Goal: Communication & Community: Answer question/provide support

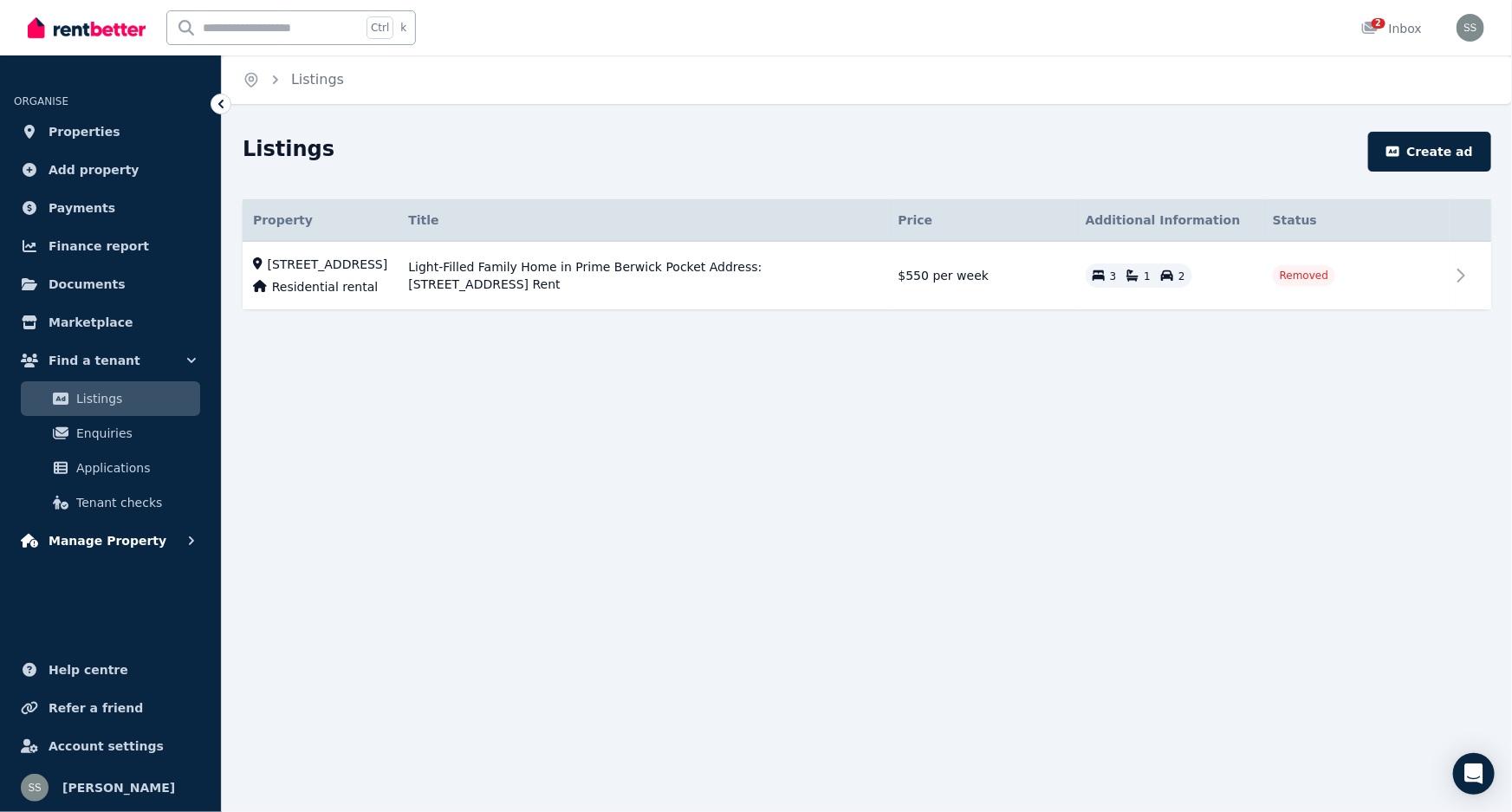
click at [91, 547] on span "Manage Property" at bounding box center [106, 540] width 117 height 20
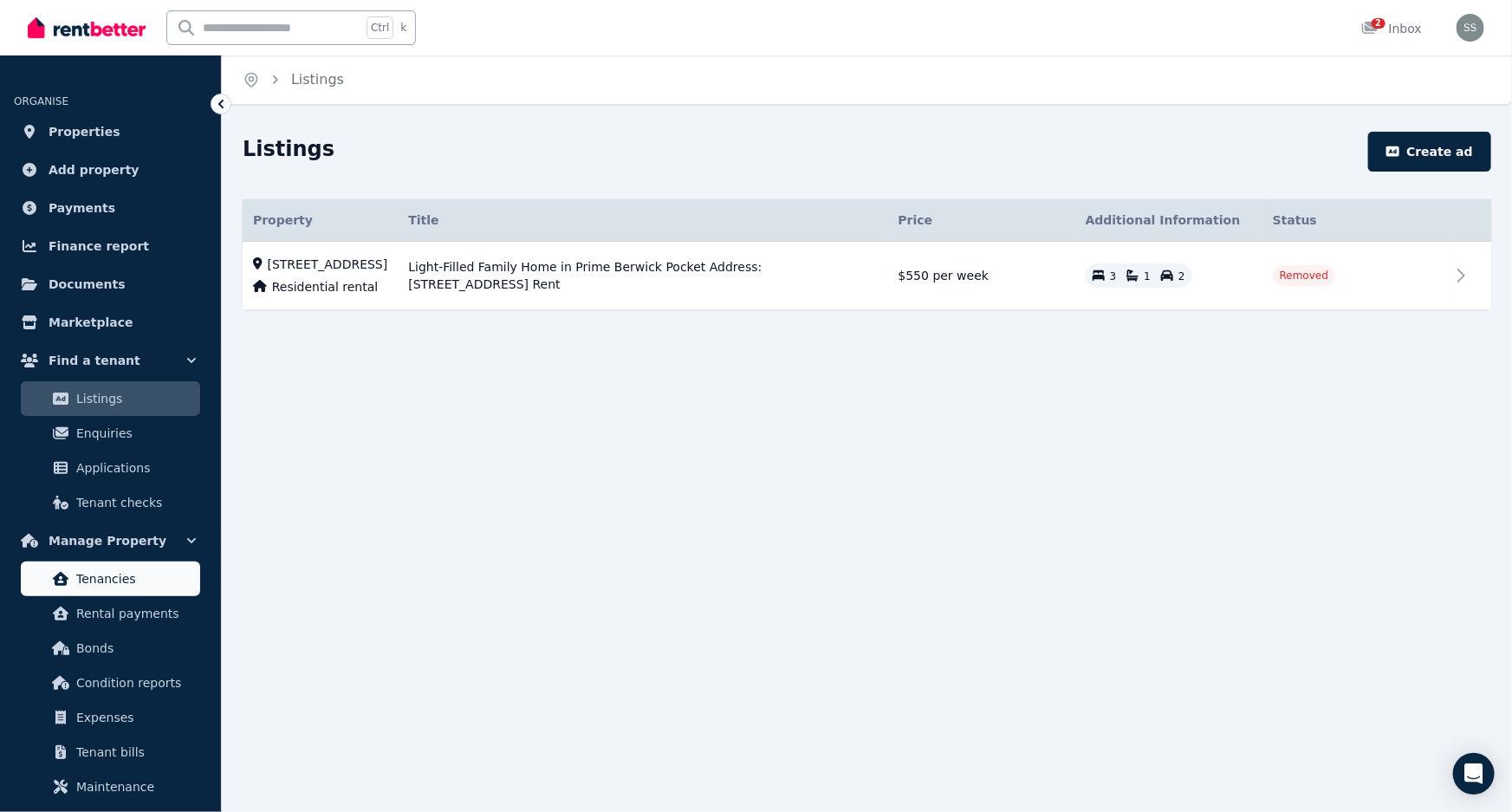
click at [141, 589] on link "Tenancies" at bounding box center [110, 578] width 179 height 34
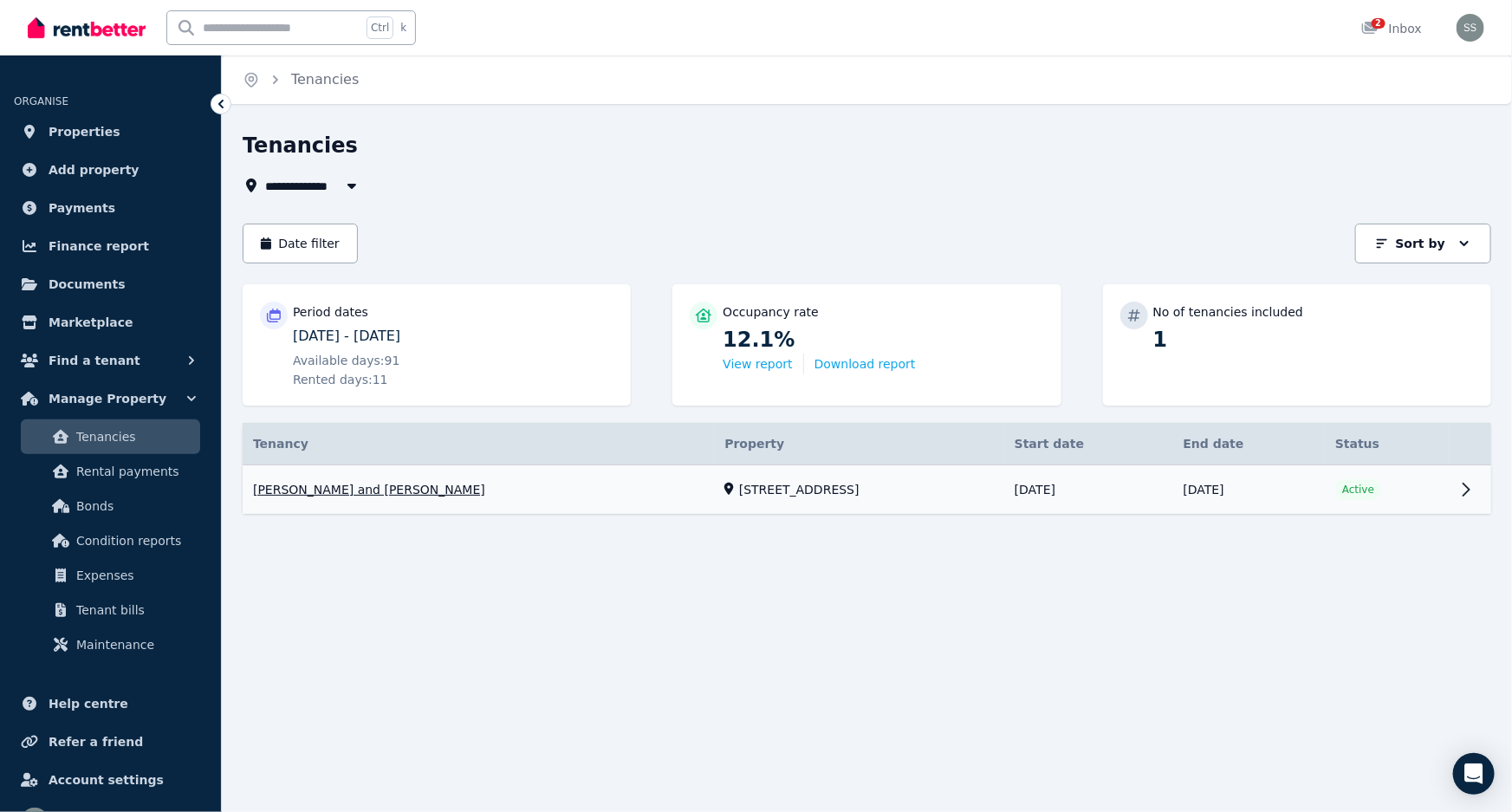
click at [1432, 492] on link "View property details" at bounding box center [867, 489] width 1248 height 49
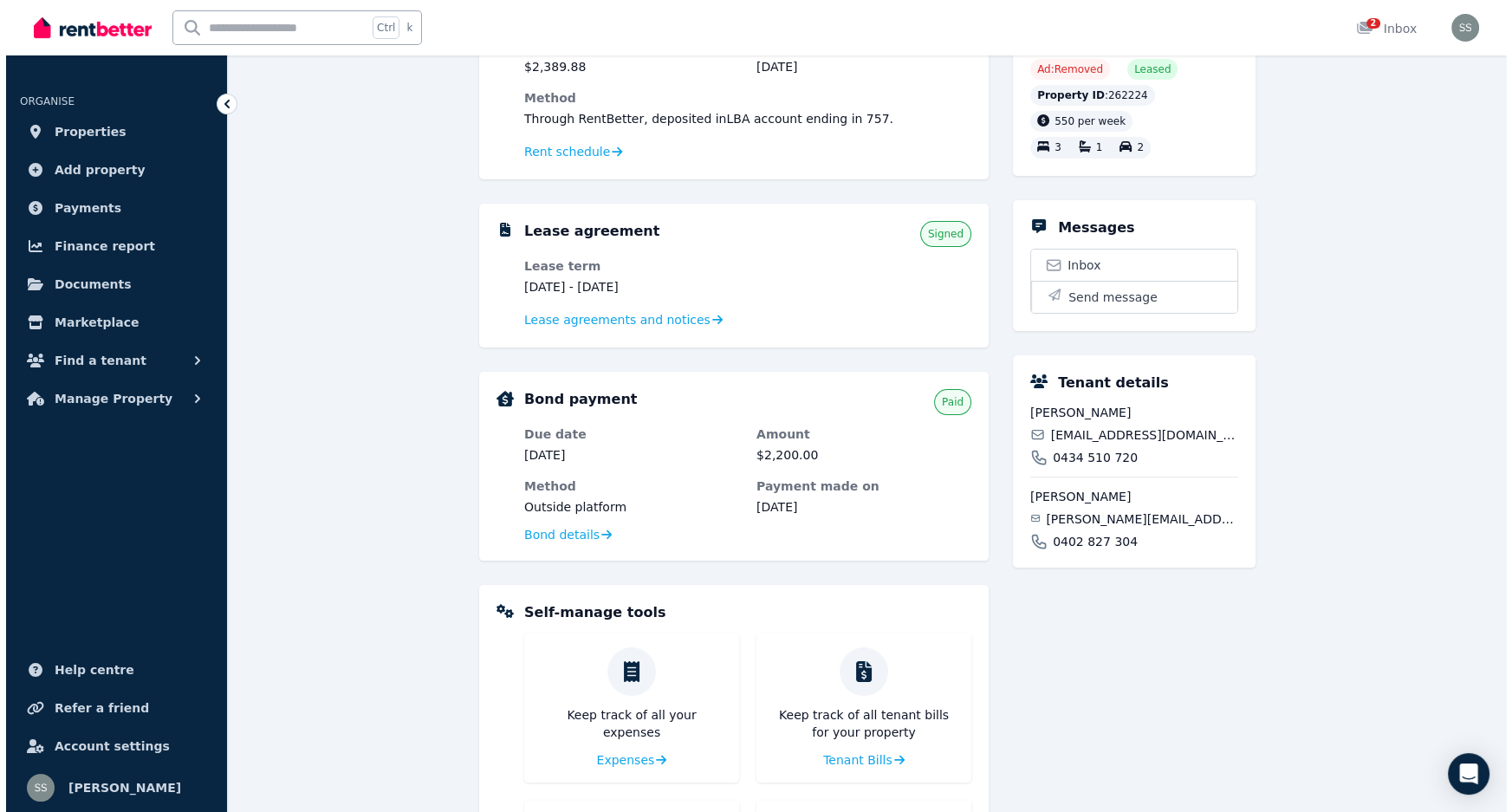
scroll to position [236, 0]
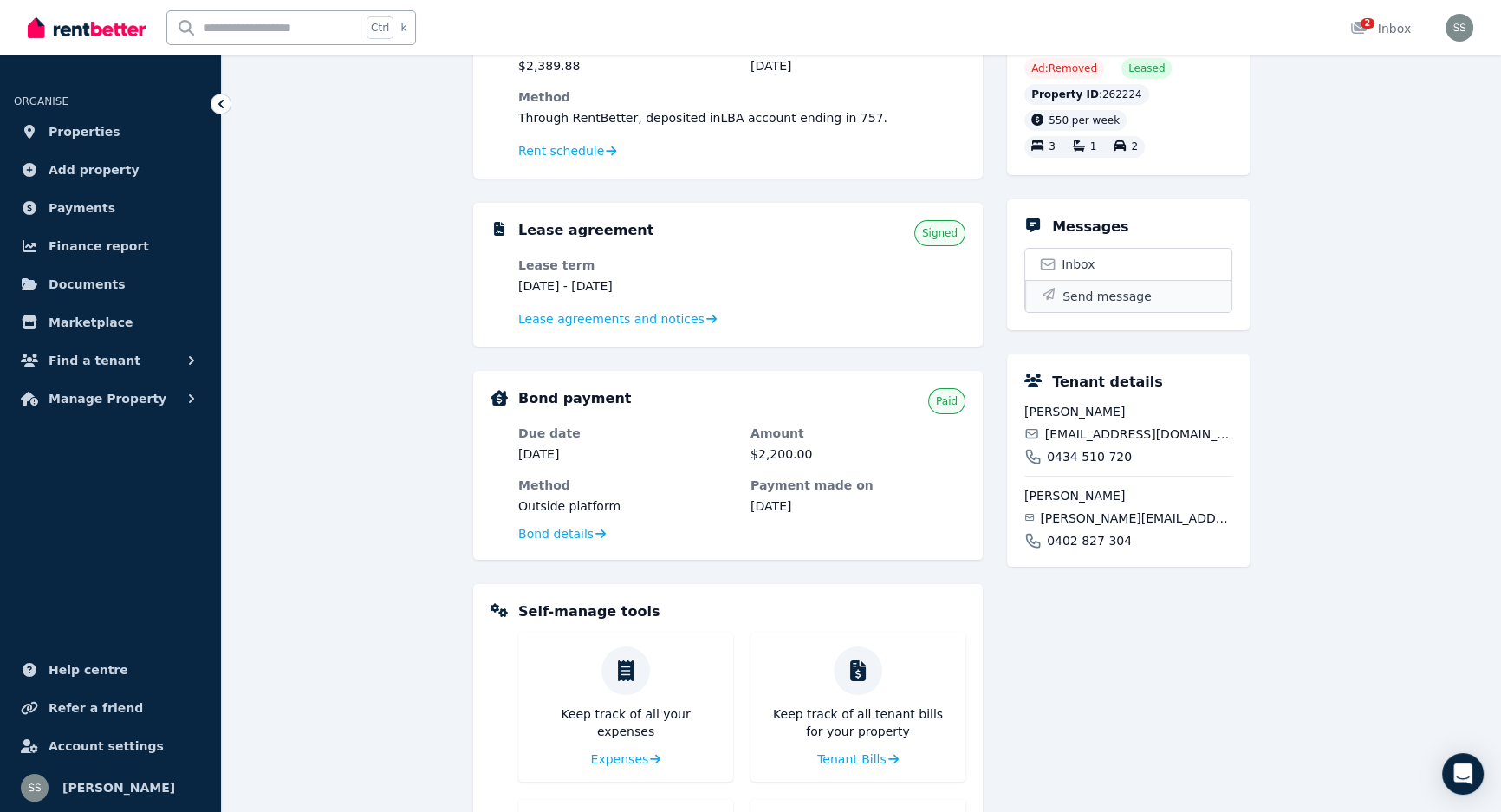
click at [1136, 305] on span "Send message" at bounding box center [1107, 296] width 90 height 18
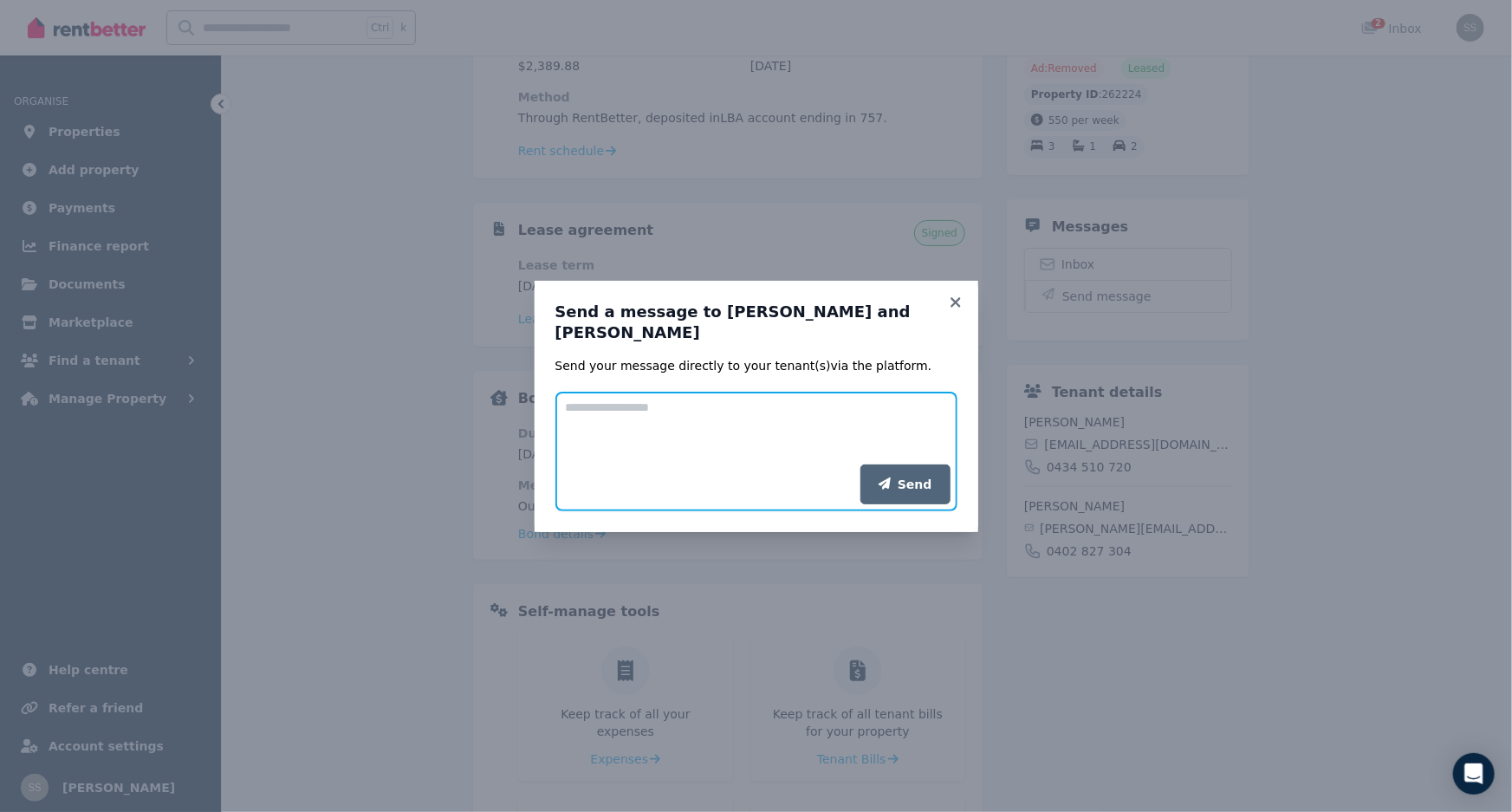
click at [758, 420] on textarea "Add your message" at bounding box center [756, 428] width 402 height 73
click at [799, 437] on textarea "**********" at bounding box center [756, 428] width 402 height 73
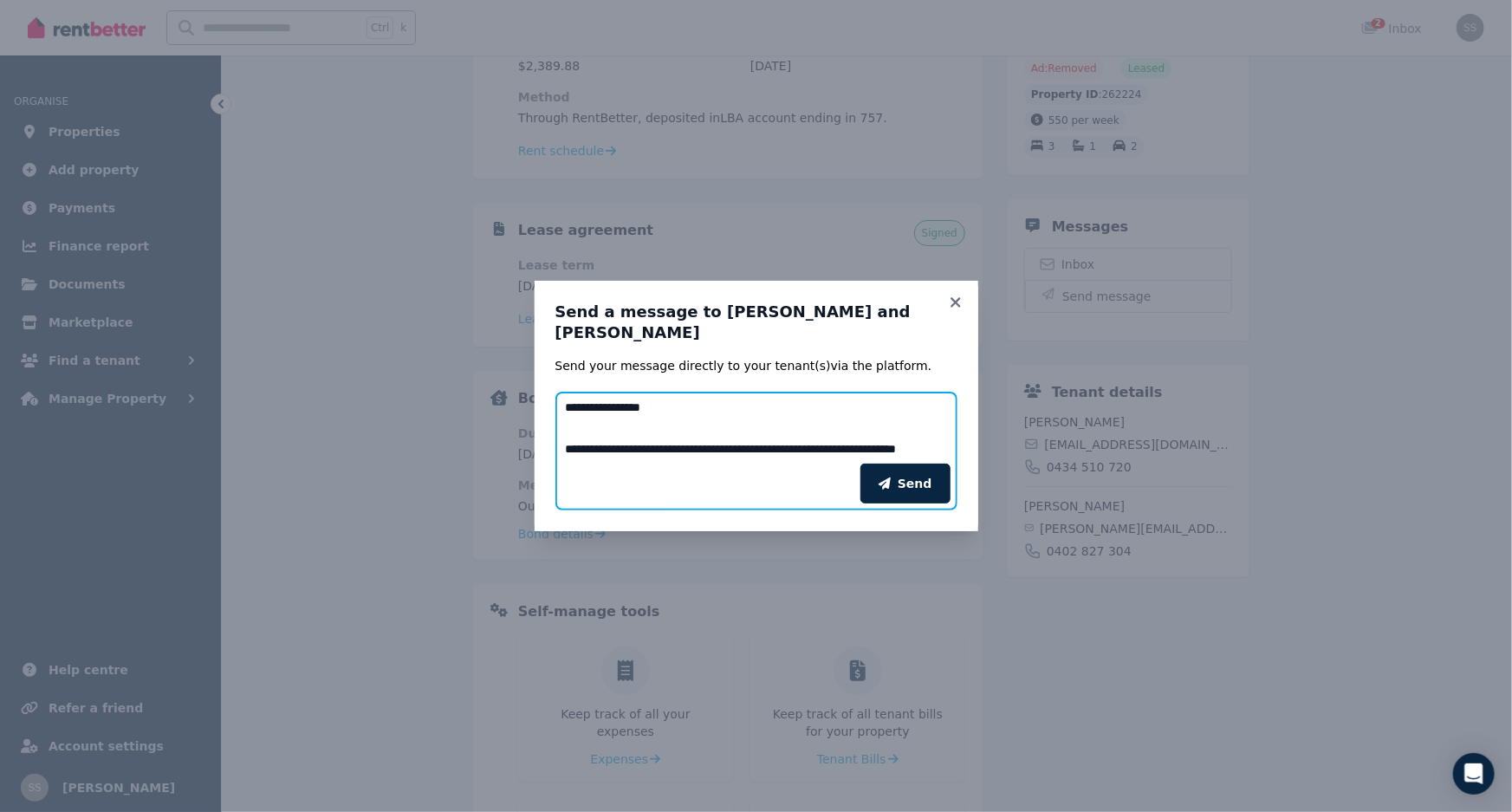
scroll to position [13, 0]
drag, startPoint x: 613, startPoint y: 449, endPoint x: 589, endPoint y: 441, distance: 25.3
click at [589, 439] on textarea "**********" at bounding box center [756, 428] width 402 height 73
click at [597, 457] on div "Send" at bounding box center [756, 484] width 402 height 54
click at [611, 442] on textarea "**********" at bounding box center [756, 428] width 402 height 73
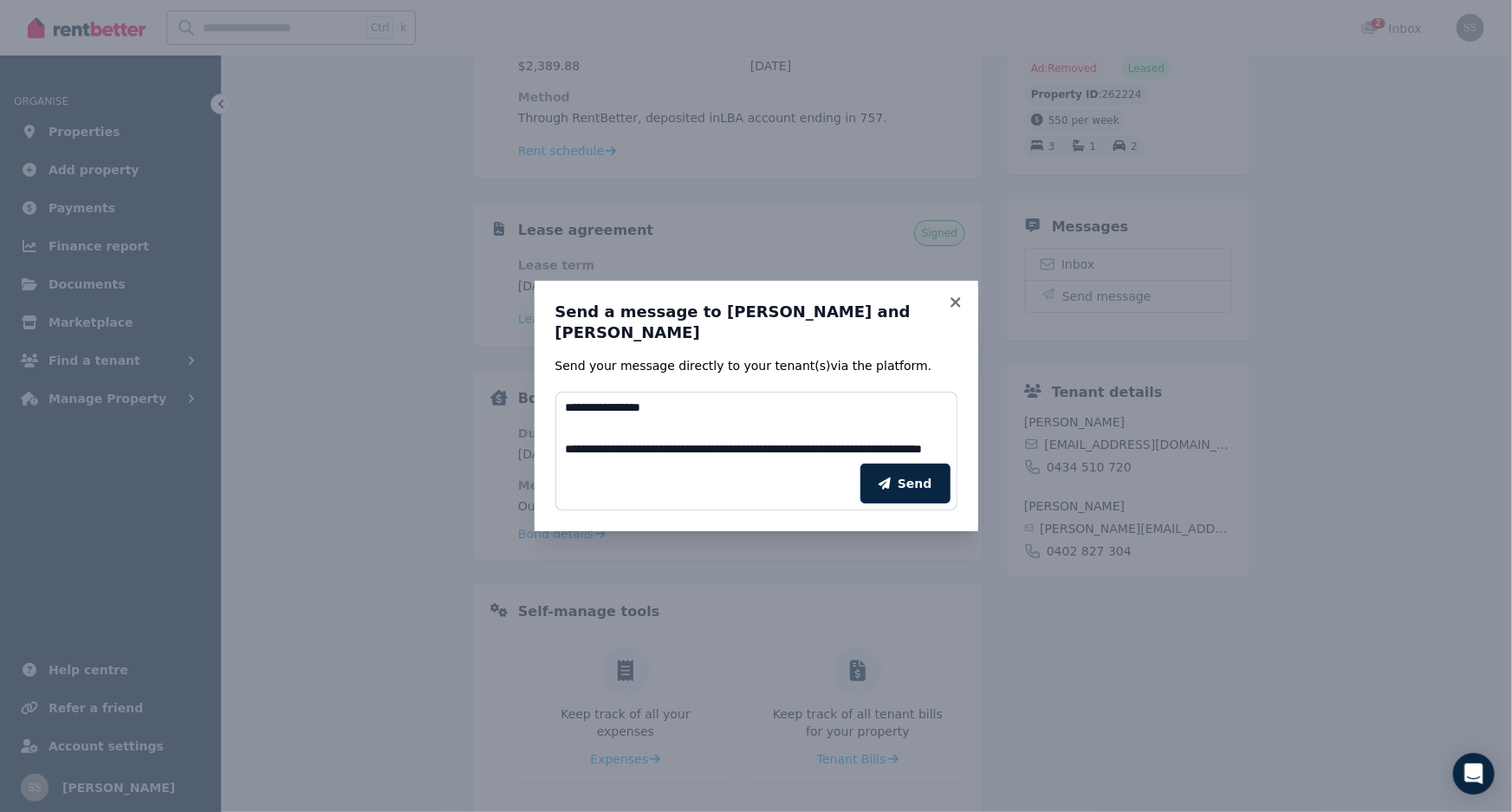
click at [606, 457] on div "Send" at bounding box center [756, 484] width 402 height 54
click at [612, 441] on textarea "**********" at bounding box center [756, 428] width 402 height 73
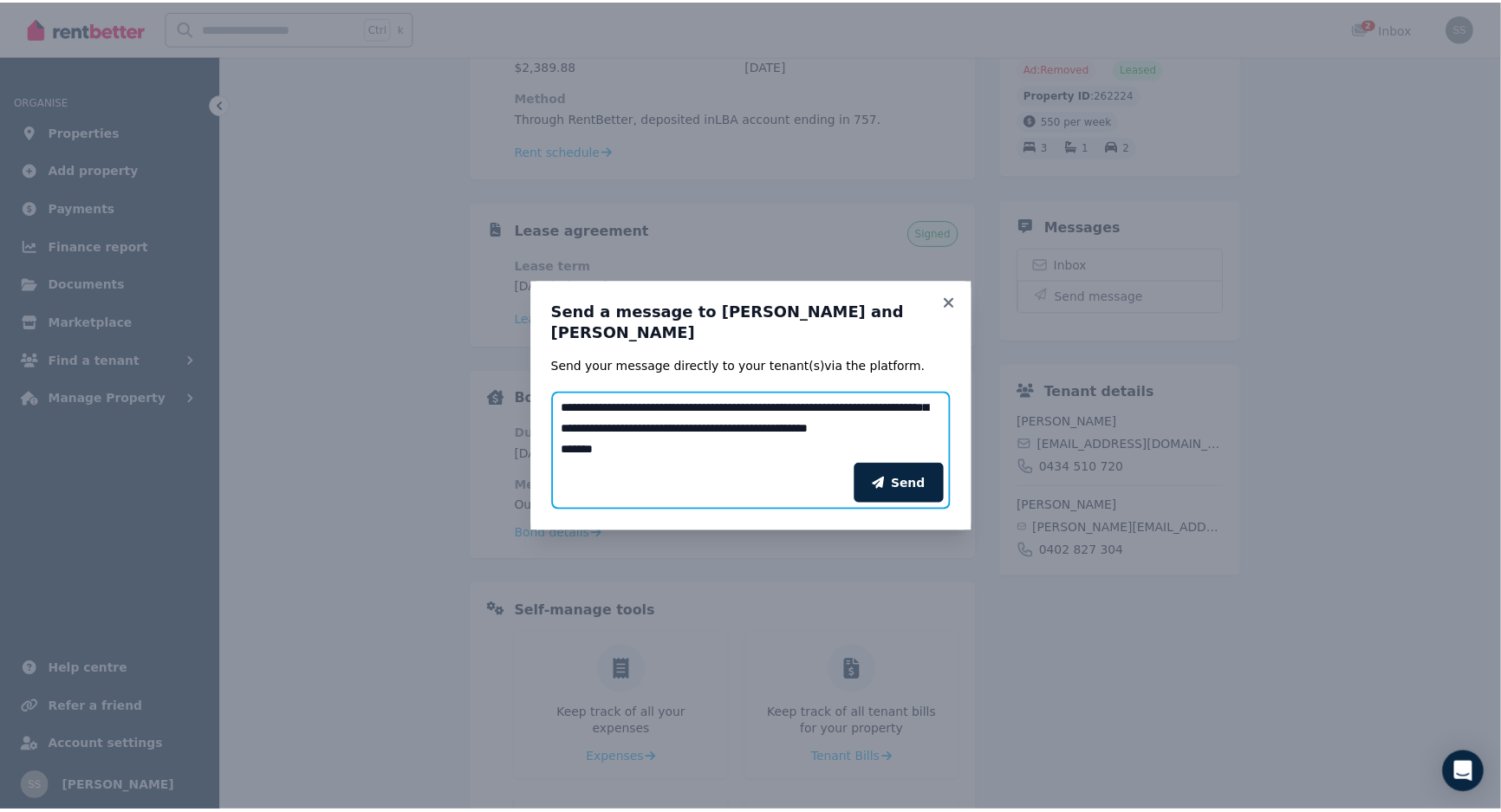
scroll to position [83, 0]
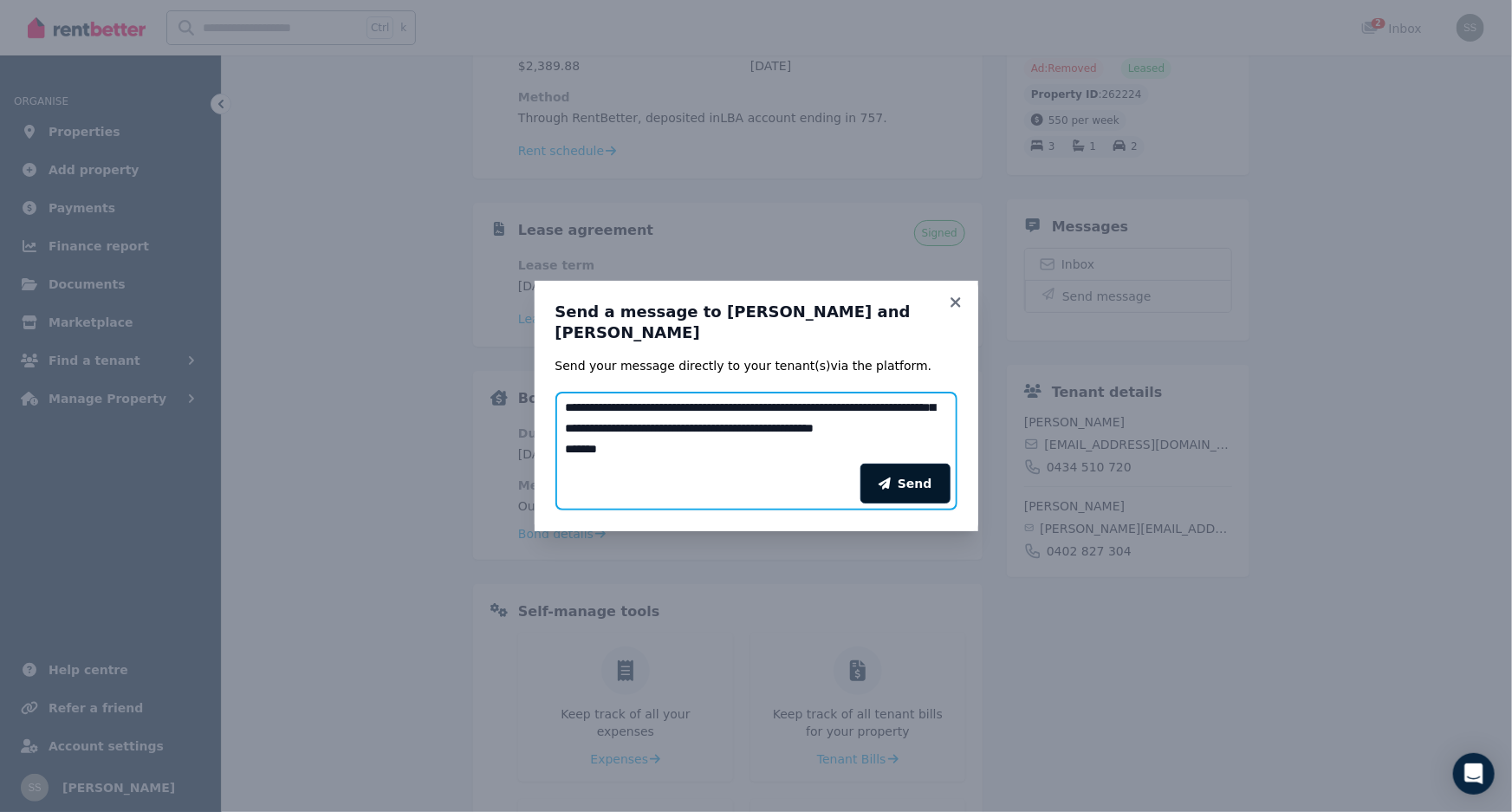
type textarea "**********"
click at [918, 474] on button "Send" at bounding box center [904, 483] width 90 height 40
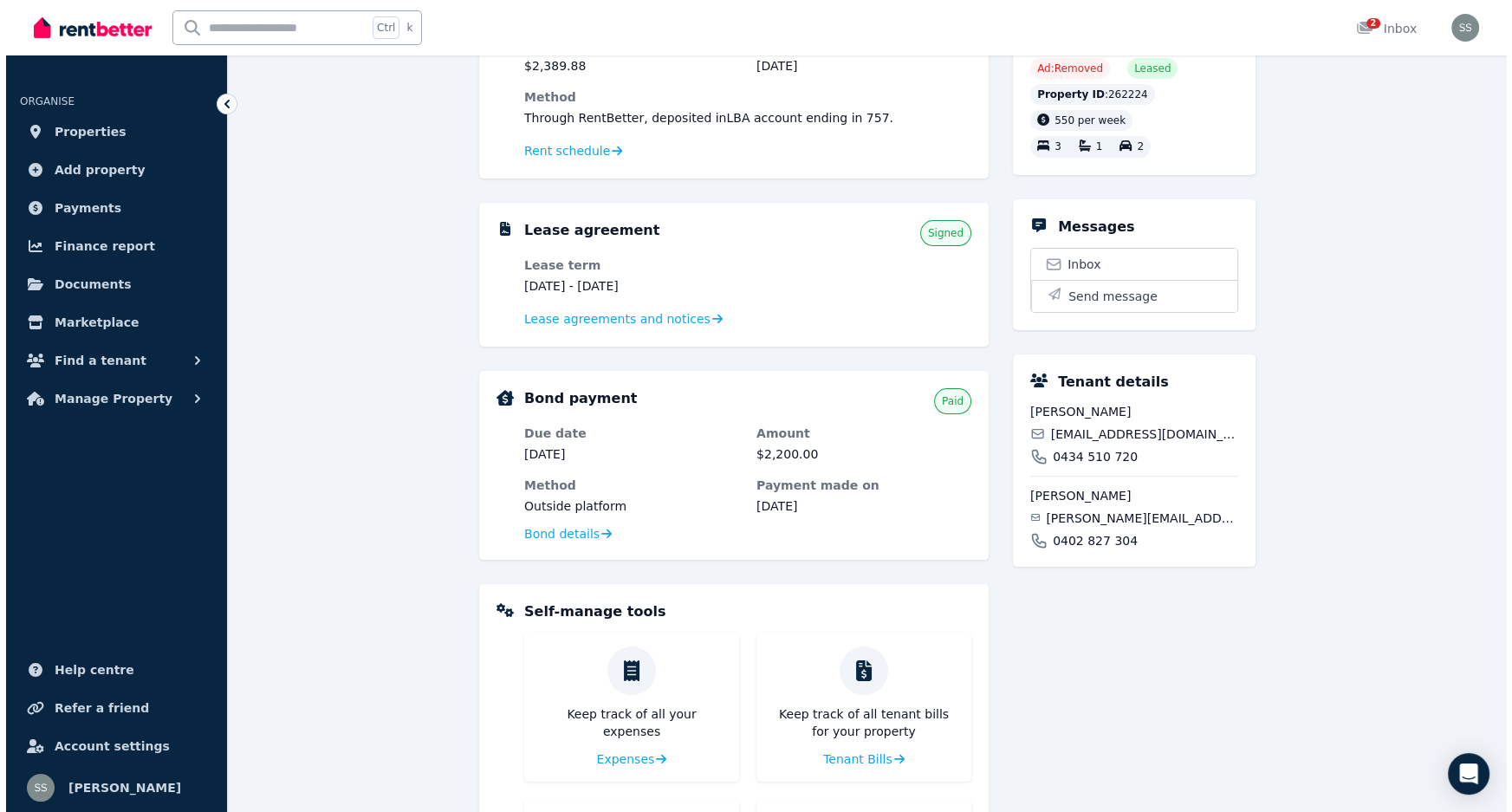
scroll to position [0, 0]
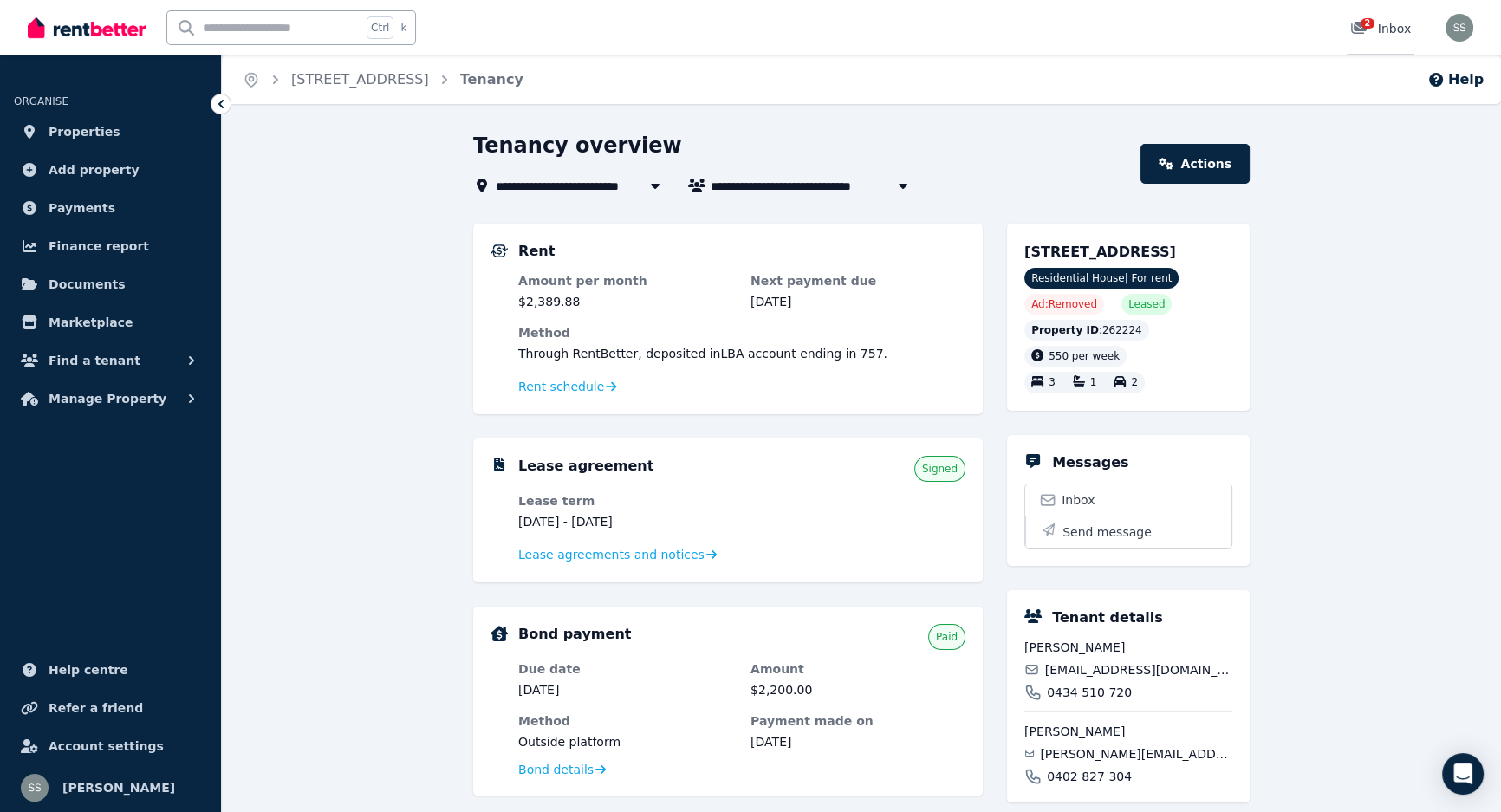
click at [1374, 21] on span "2" at bounding box center [1367, 23] width 14 height 10
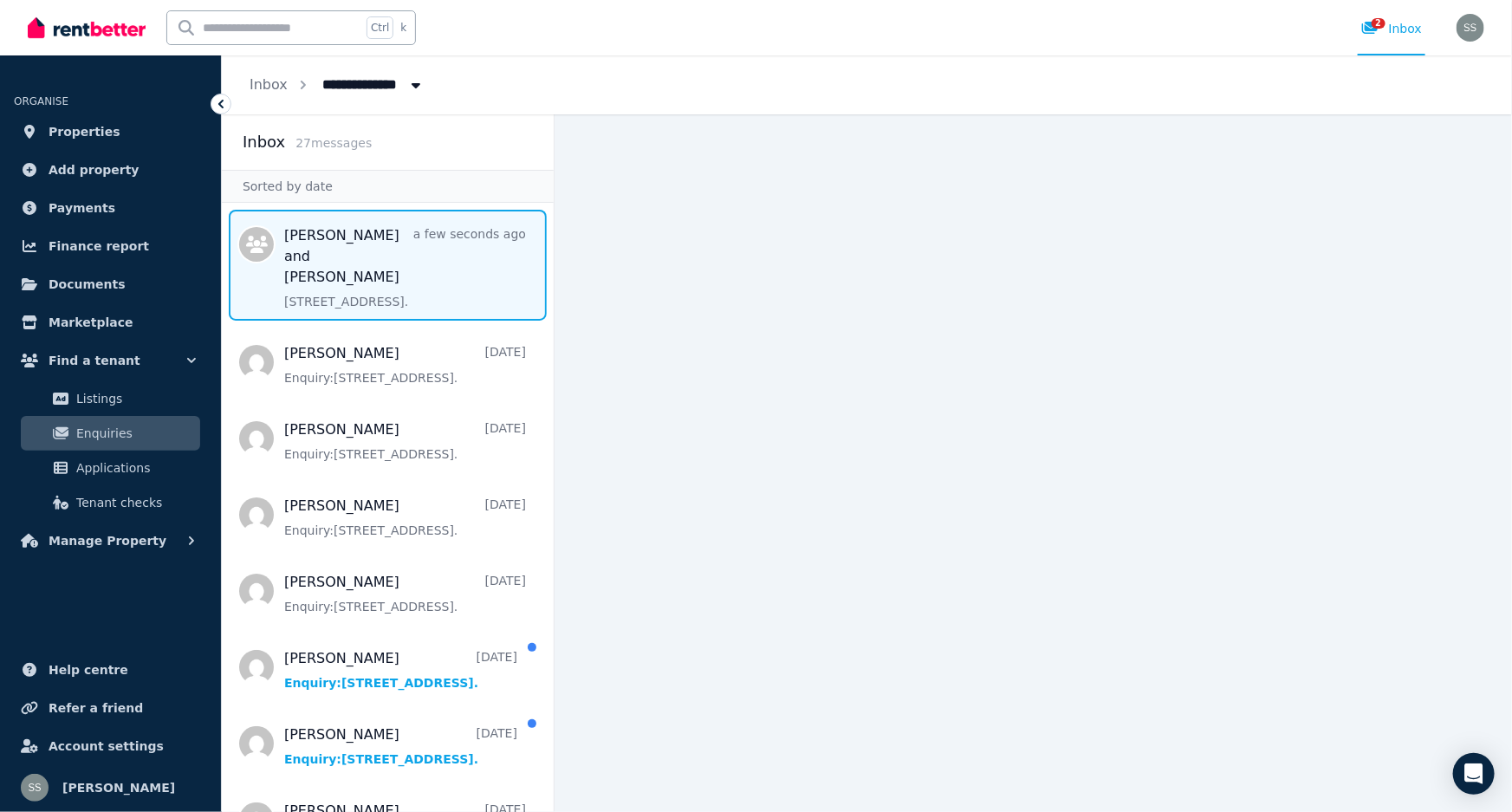
click at [419, 260] on span "Message list" at bounding box center [387, 265] width 332 height 111
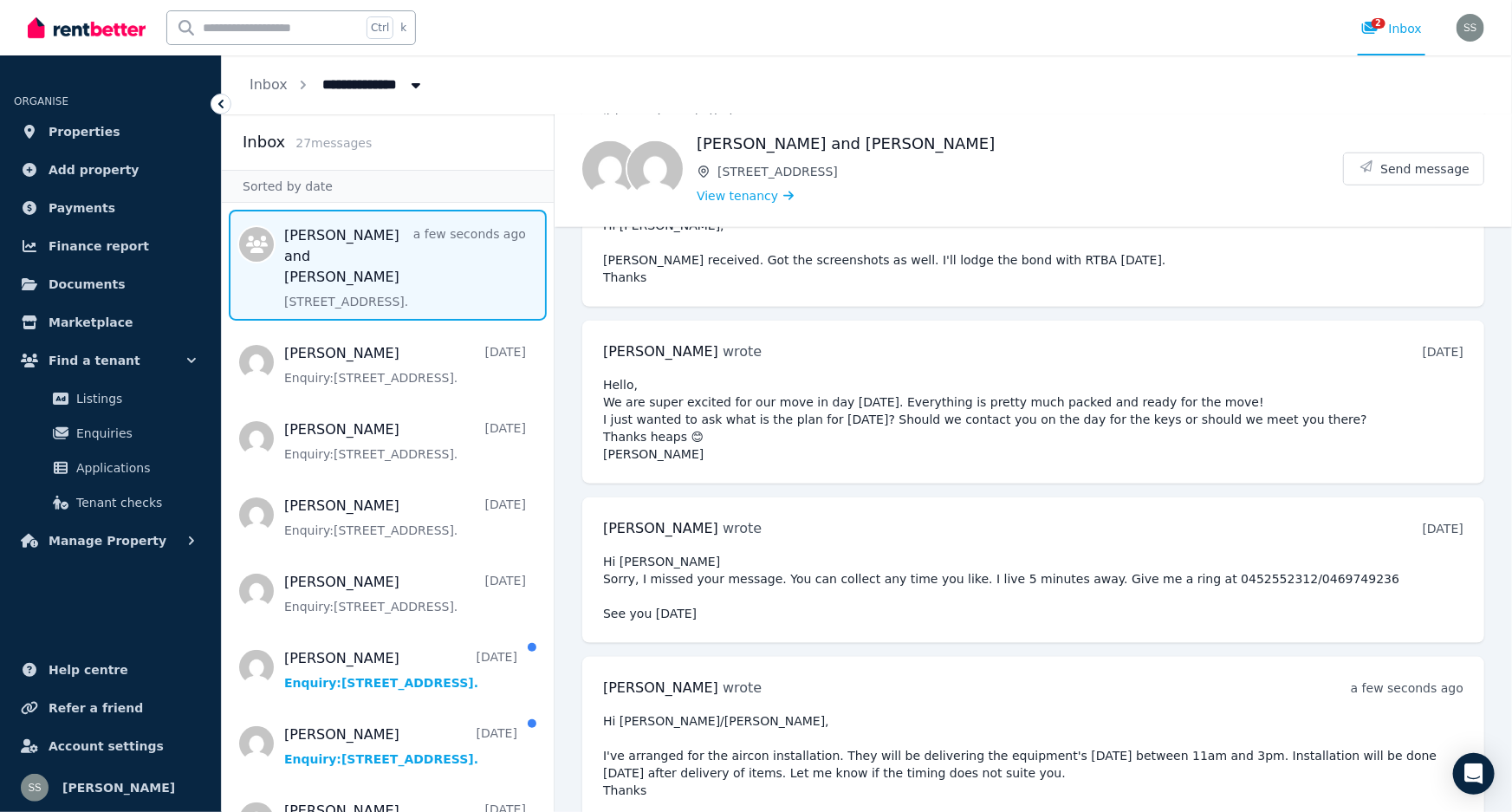
scroll to position [742, 0]
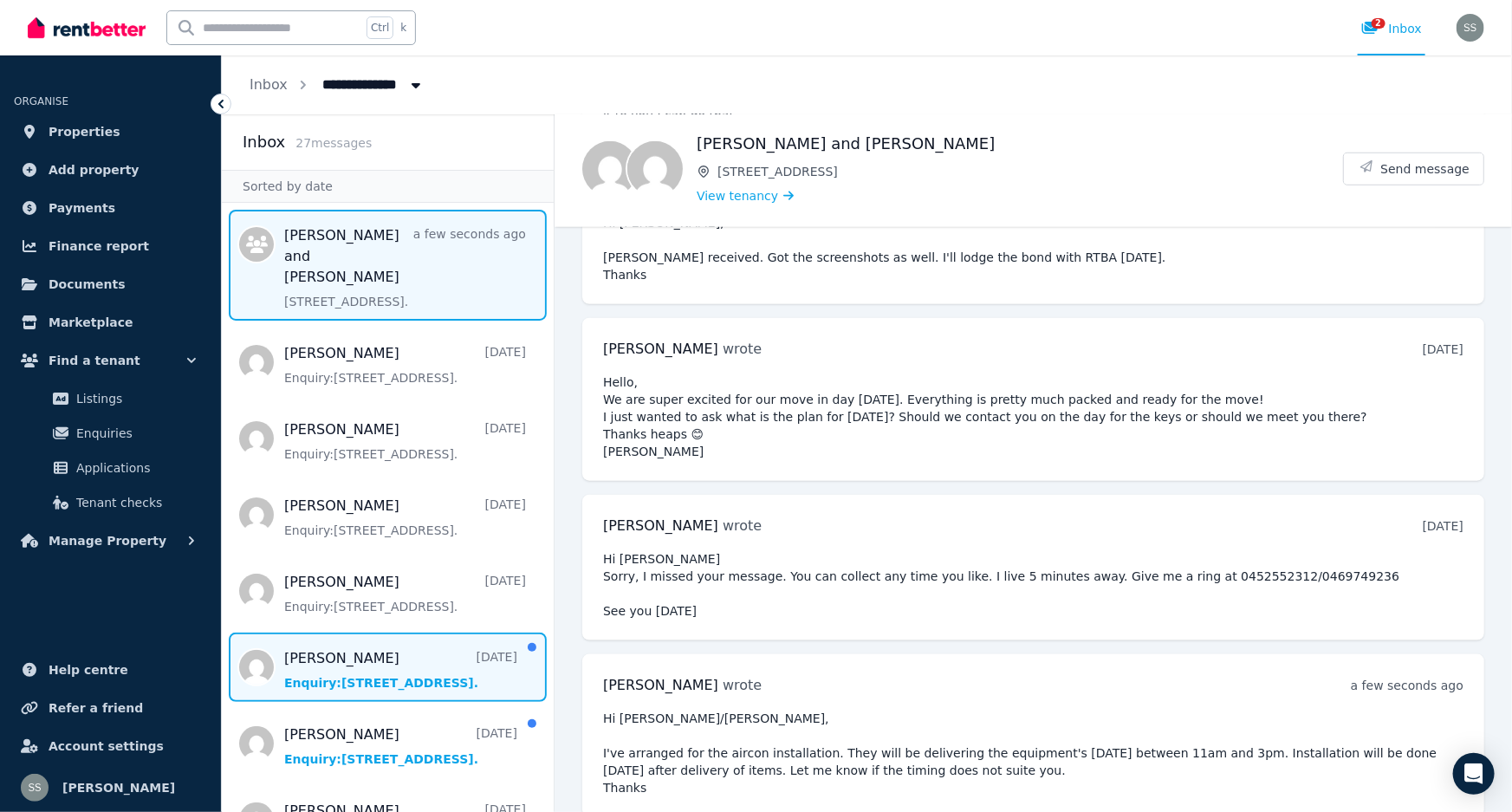
click at [405, 663] on span "Message list" at bounding box center [387, 667] width 332 height 69
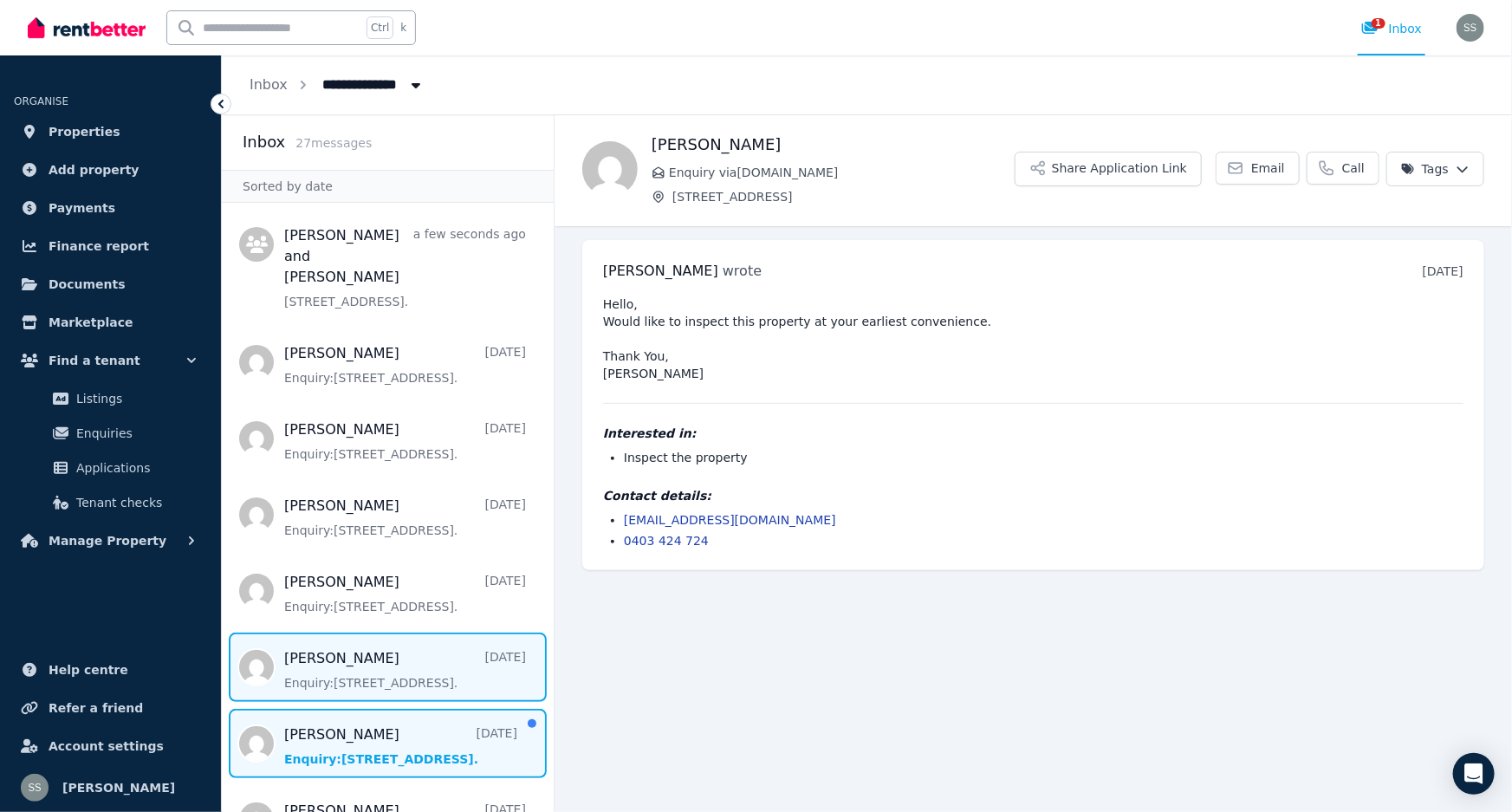
click at [368, 726] on span "Message list" at bounding box center [387, 743] width 332 height 69
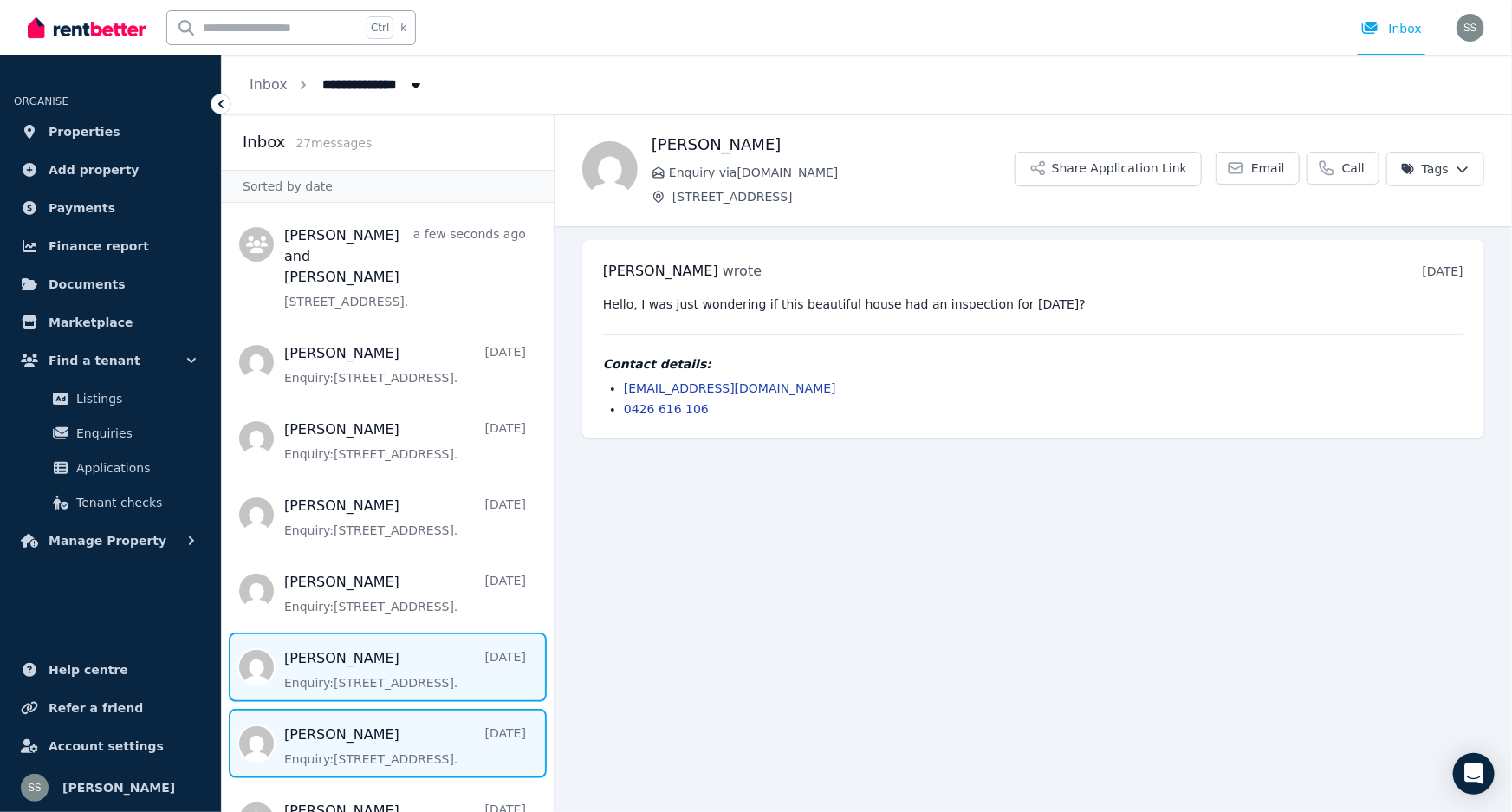
click at [339, 646] on span "Message list" at bounding box center [387, 667] width 332 height 69
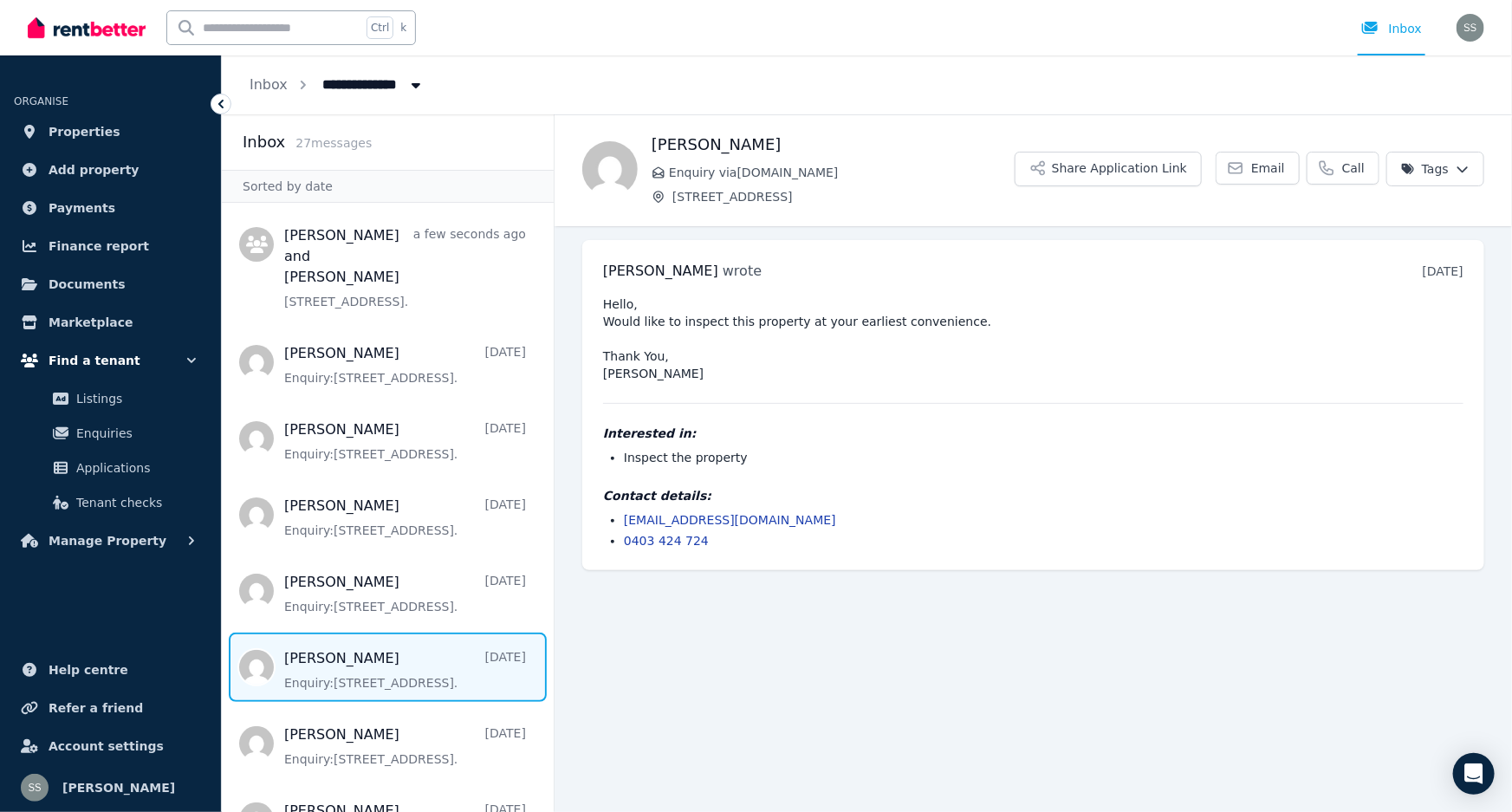
click at [127, 355] on button "Find a tenant" at bounding box center [110, 360] width 193 height 34
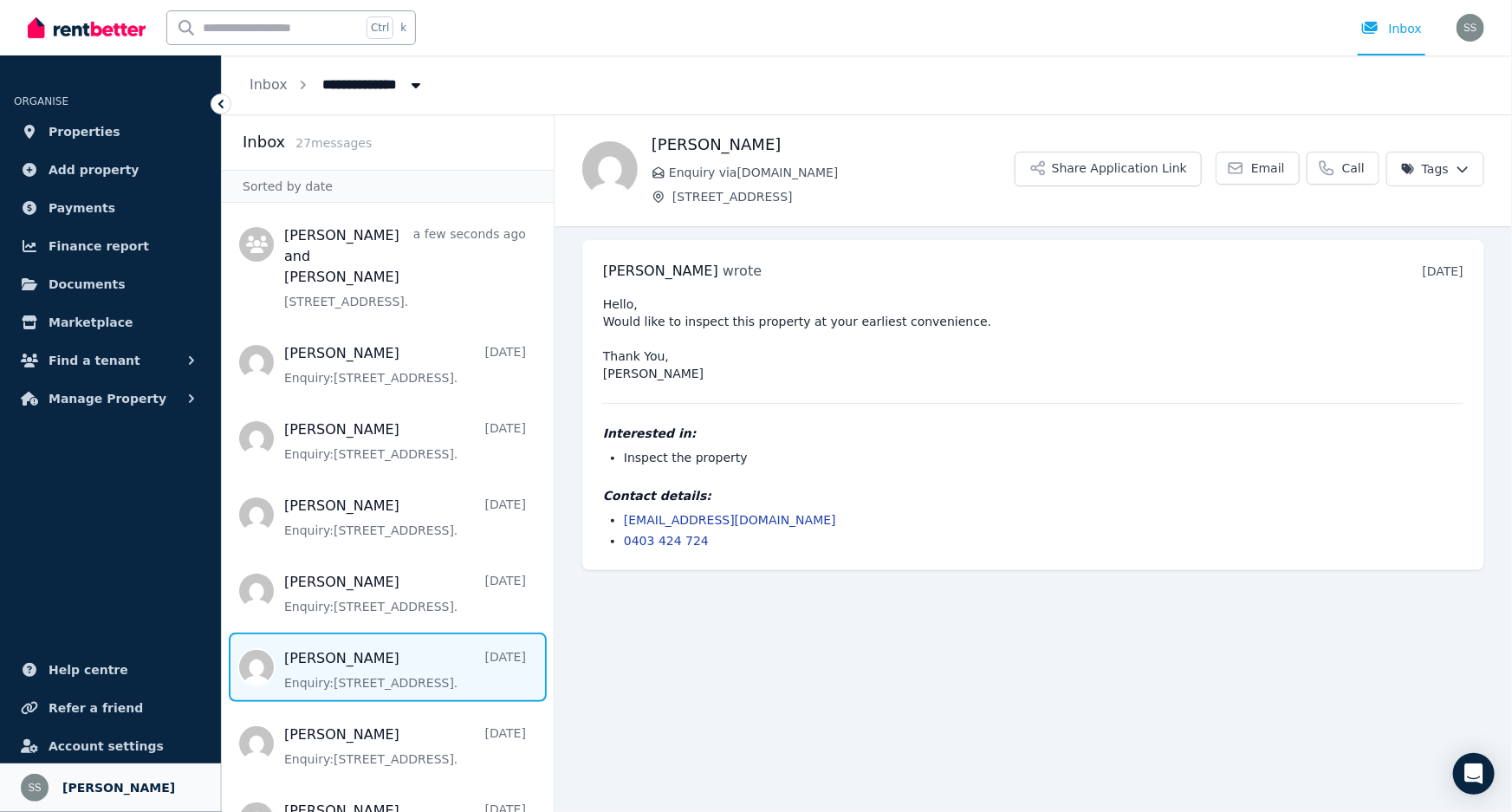
click at [125, 779] on span "Surender Suhag" at bounding box center [118, 787] width 113 height 20
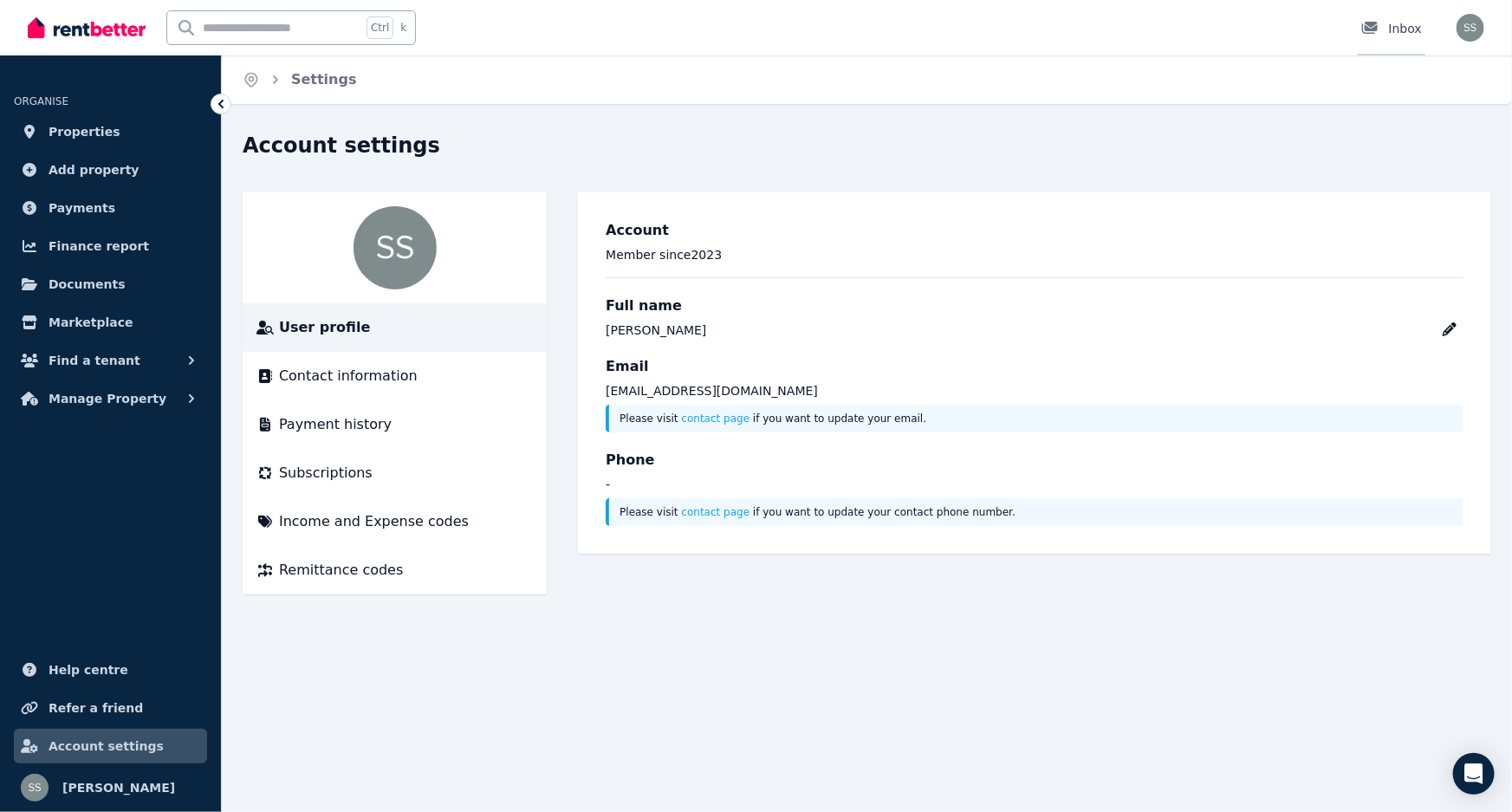
click at [1397, 24] on div "Inbox" at bounding box center [1392, 29] width 61 height 18
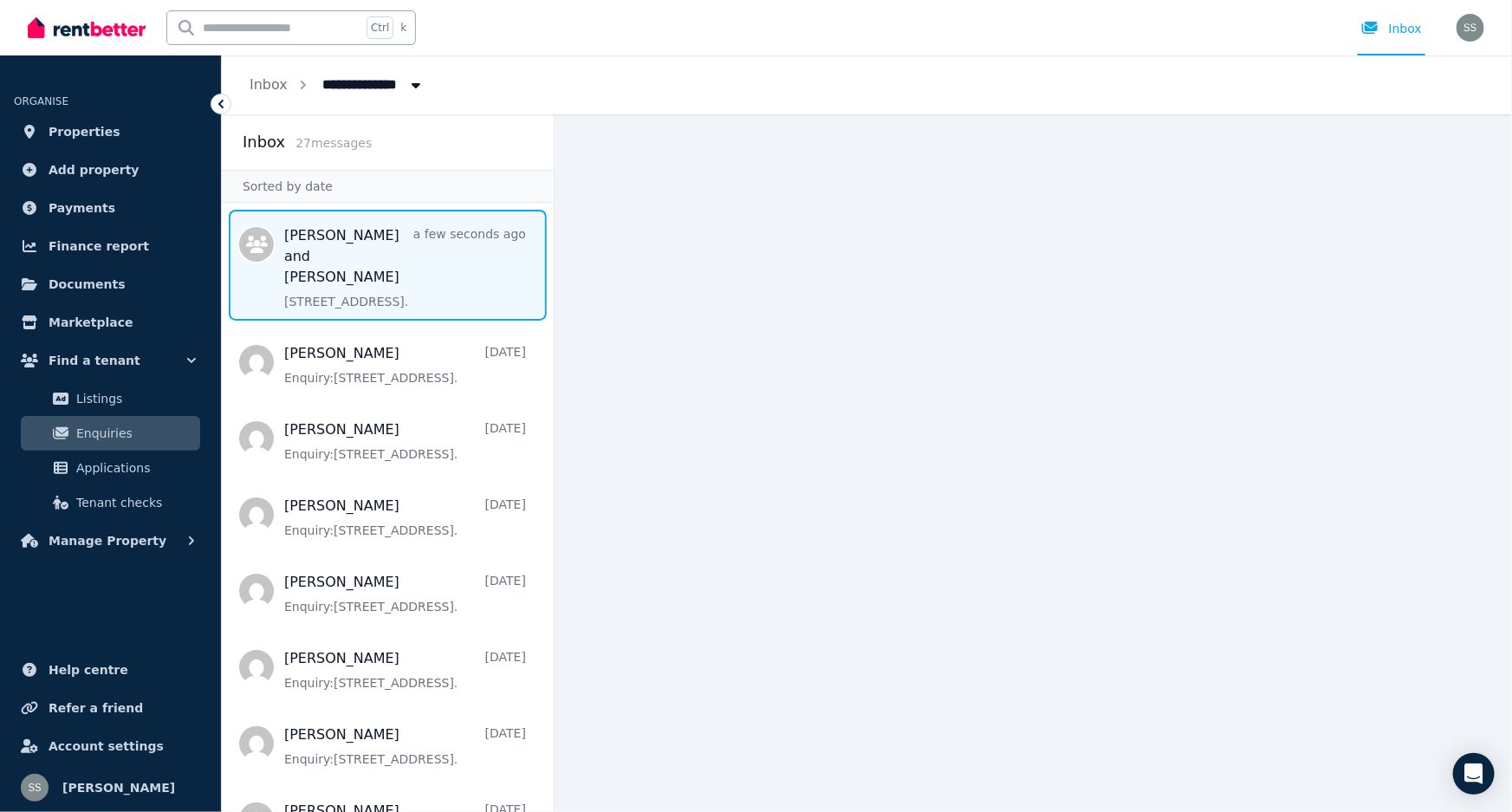
click at [393, 229] on span "Message list" at bounding box center [387, 265] width 332 height 111
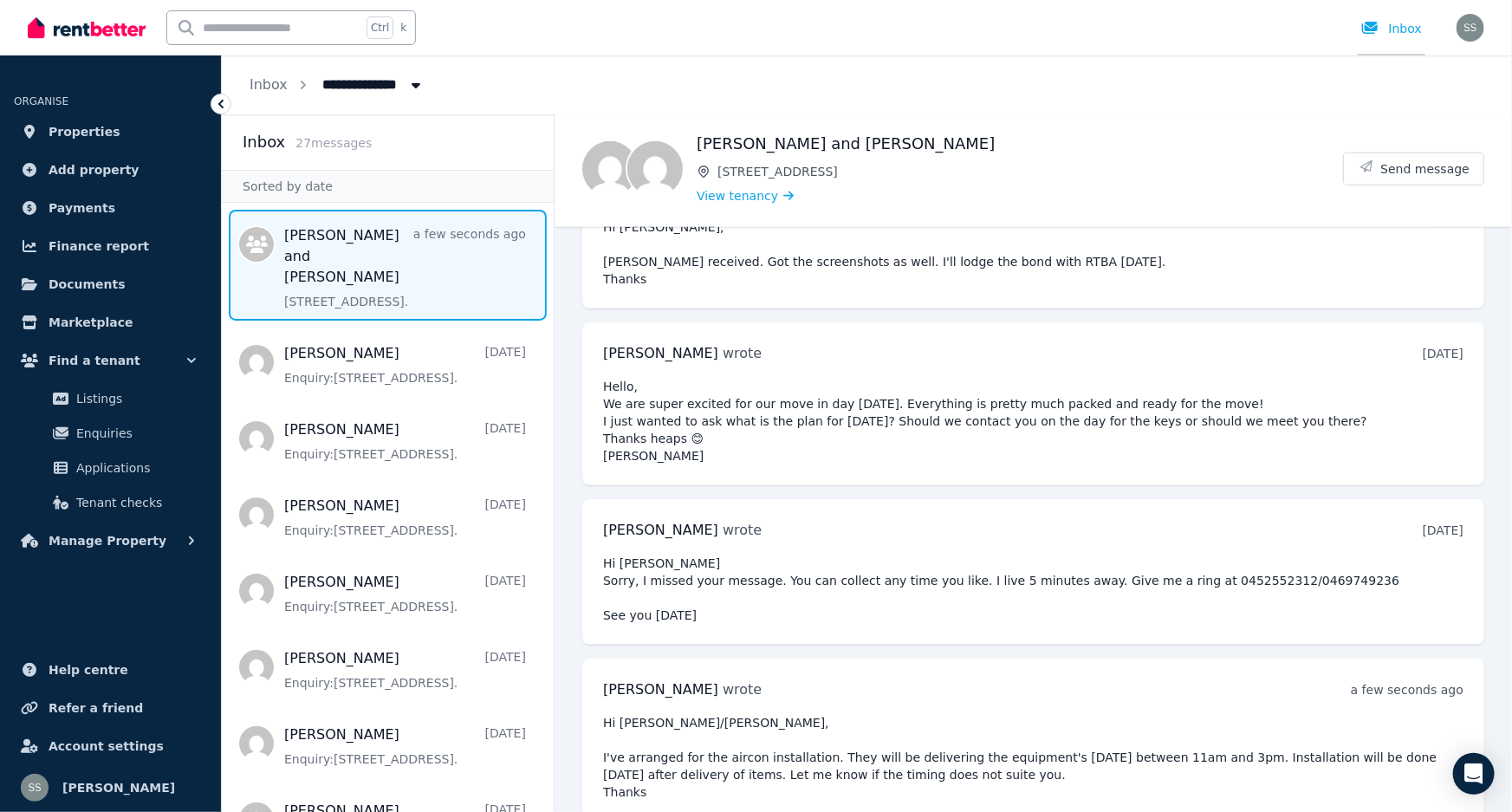
scroll to position [742, 0]
